Goal: Navigation & Orientation: Find specific page/section

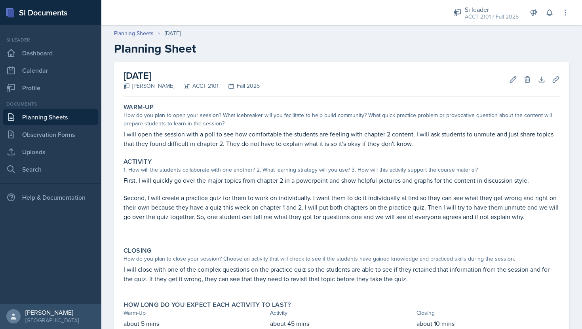
click at [78, 116] on link "Planning Sheets" at bounding box center [50, 117] width 95 height 16
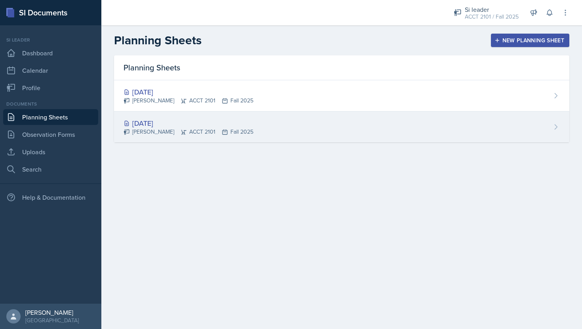
click at [189, 124] on div "[DATE]" at bounding box center [189, 123] width 130 height 11
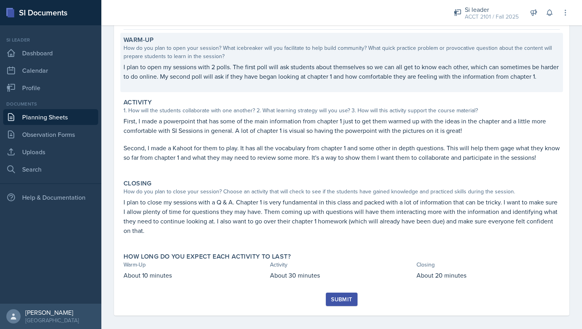
scroll to position [73, 0]
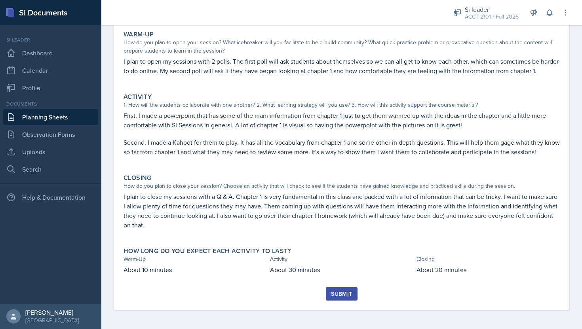
click at [44, 119] on link "Planning Sheets" at bounding box center [50, 117] width 95 height 16
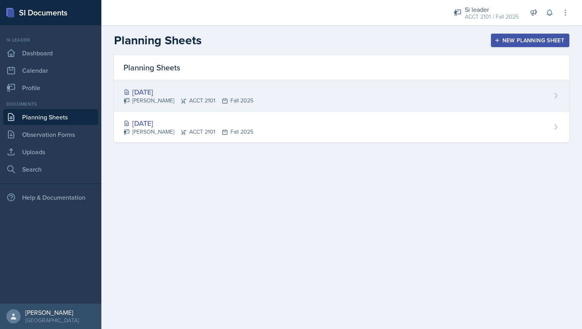
click at [168, 91] on div "[DATE]" at bounding box center [189, 92] width 130 height 11
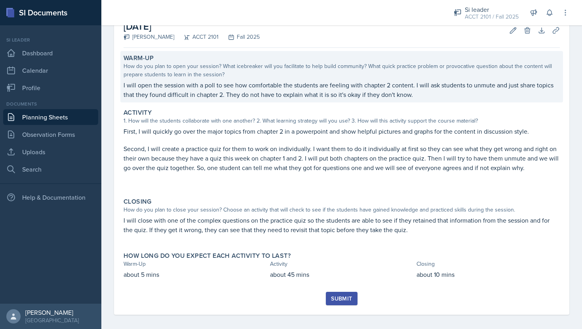
scroll to position [54, 0]
